Goal: Navigation & Orientation: Find specific page/section

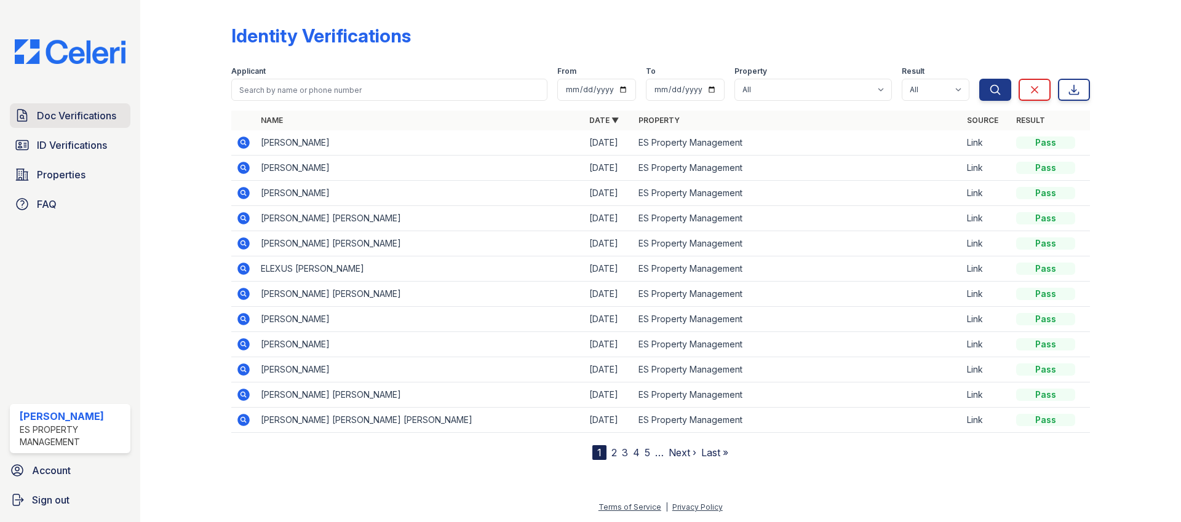
click at [47, 121] on span "Doc Verifications" at bounding box center [76, 115] width 79 height 15
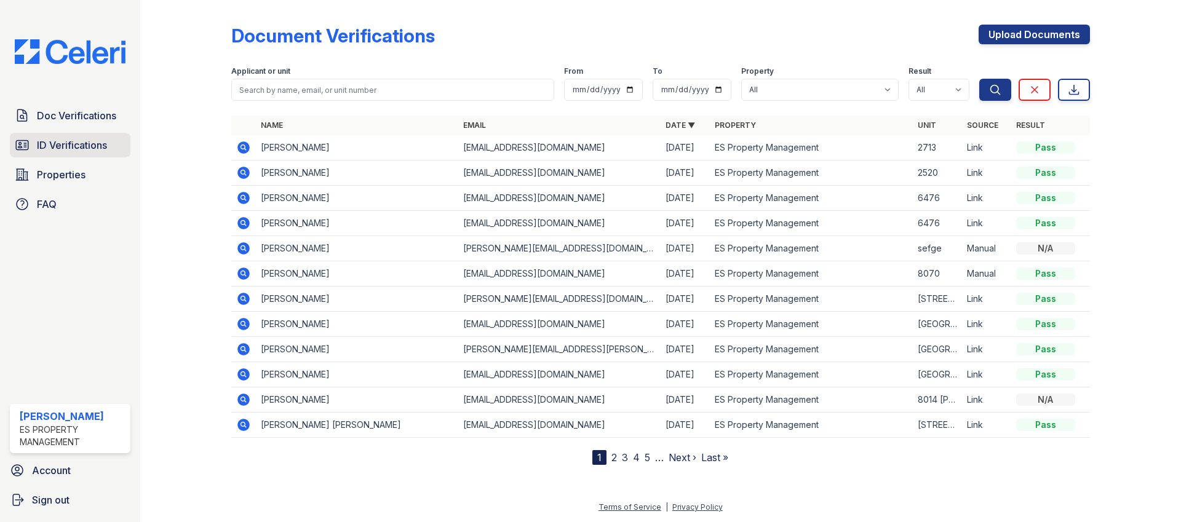
click at [63, 135] on link "ID Verifications" at bounding box center [70, 145] width 121 height 25
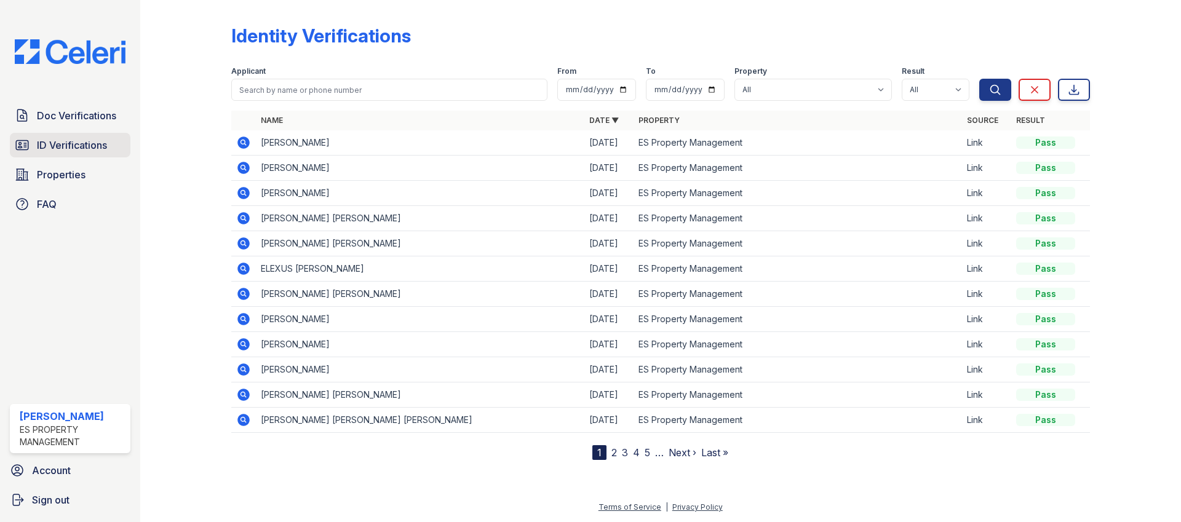
click at [66, 142] on span "ID Verifications" at bounding box center [72, 145] width 70 height 15
click at [75, 113] on span "Doc Verifications" at bounding box center [76, 115] width 79 height 15
